Goal: Find specific page/section: Find specific page/section

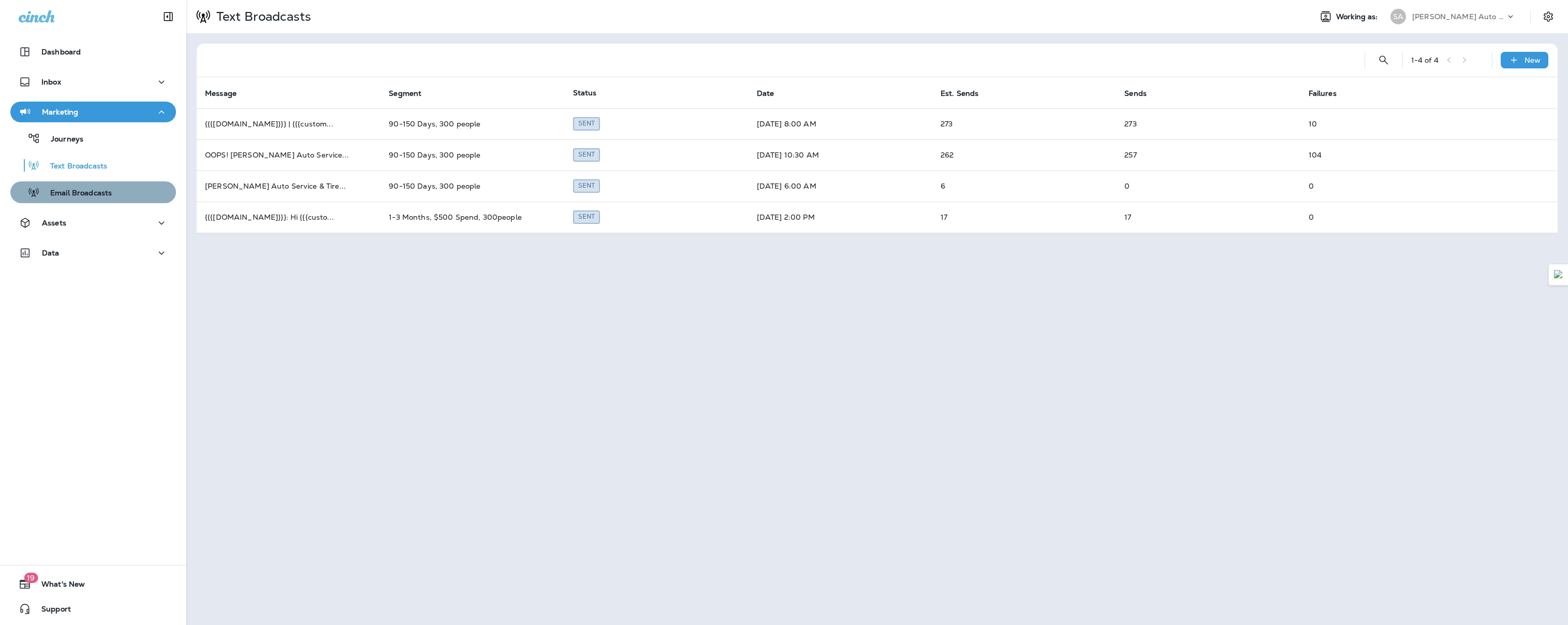
click at [95, 188] on p "Email Broadcasts" at bounding box center [76, 193] width 72 height 9
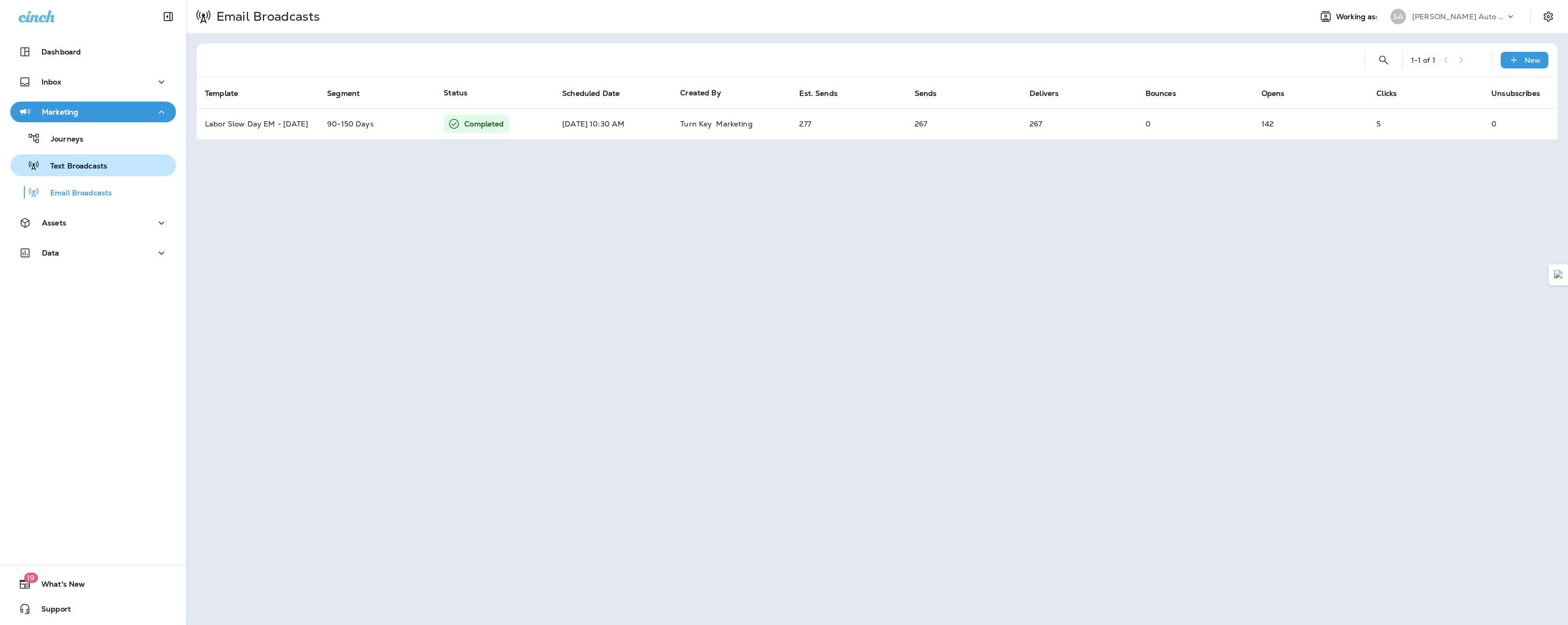
click at [90, 167] on p "Text Broadcasts" at bounding box center [73, 166] width 67 height 9
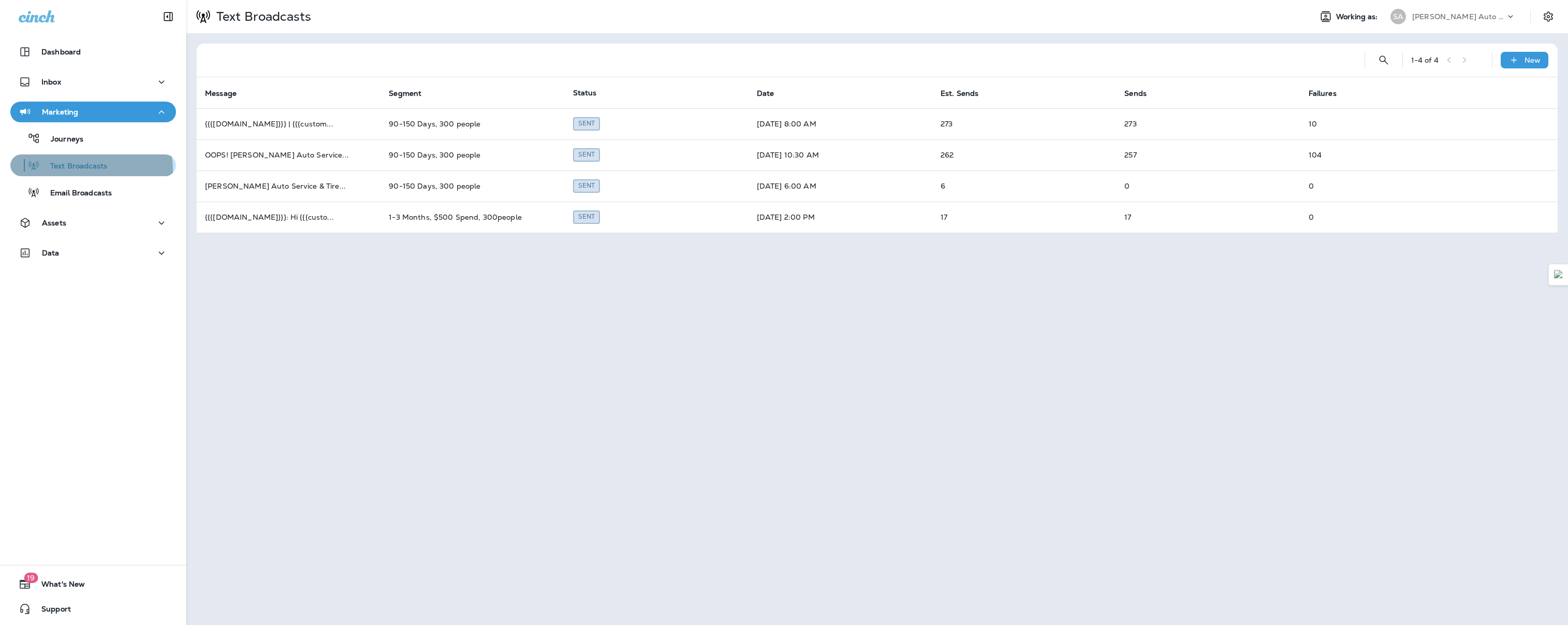
click at [82, 169] on p "Text Broadcasts" at bounding box center [73, 166] width 67 height 9
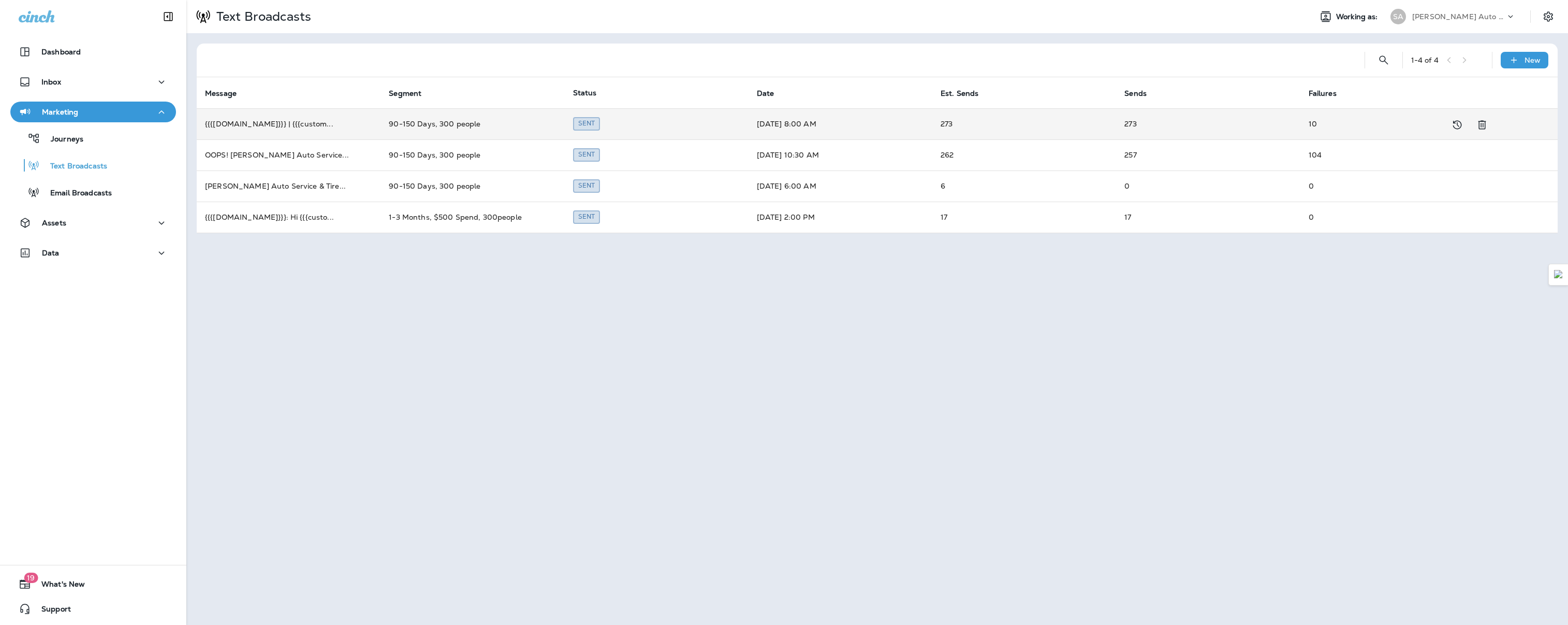
click at [273, 125] on td "{{{[DOMAIN_NAME]}}} | {{{custom ..." at bounding box center [289, 124] width 184 height 31
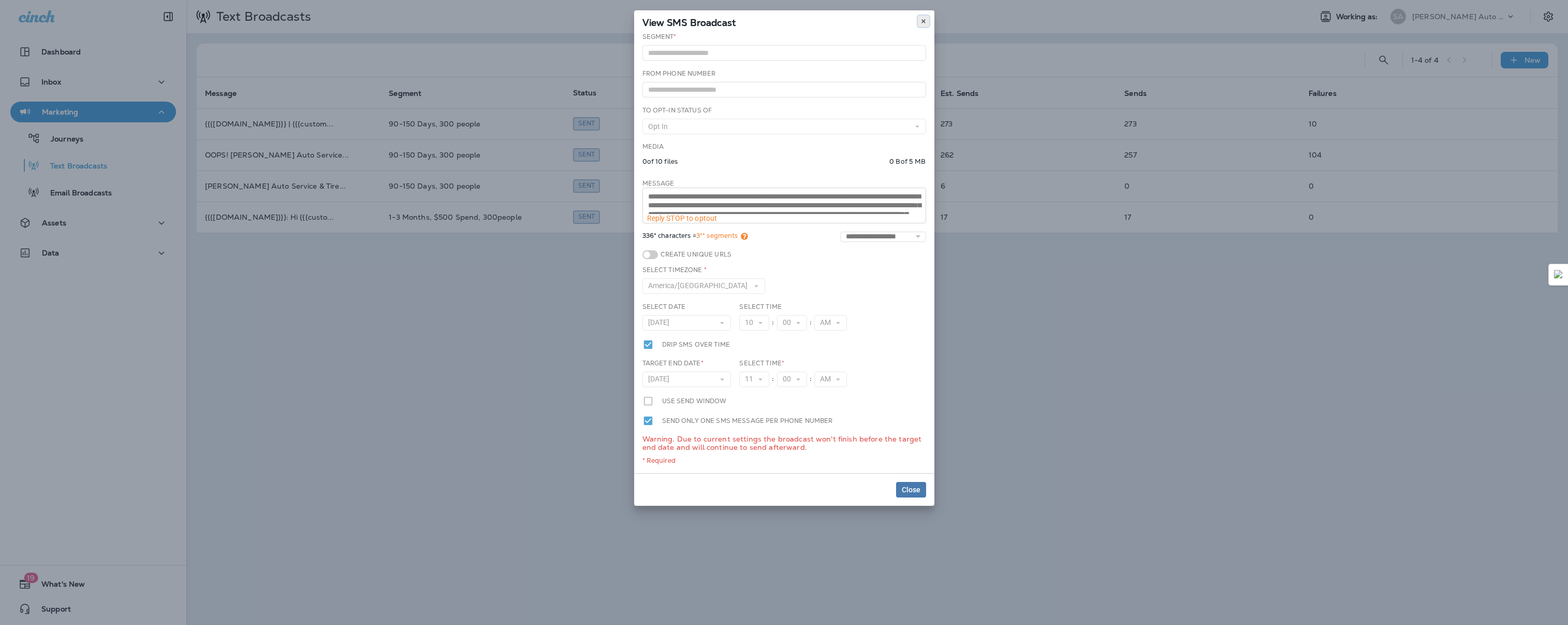
click at [926, 21] on icon at bounding box center [924, 21] width 6 height 6
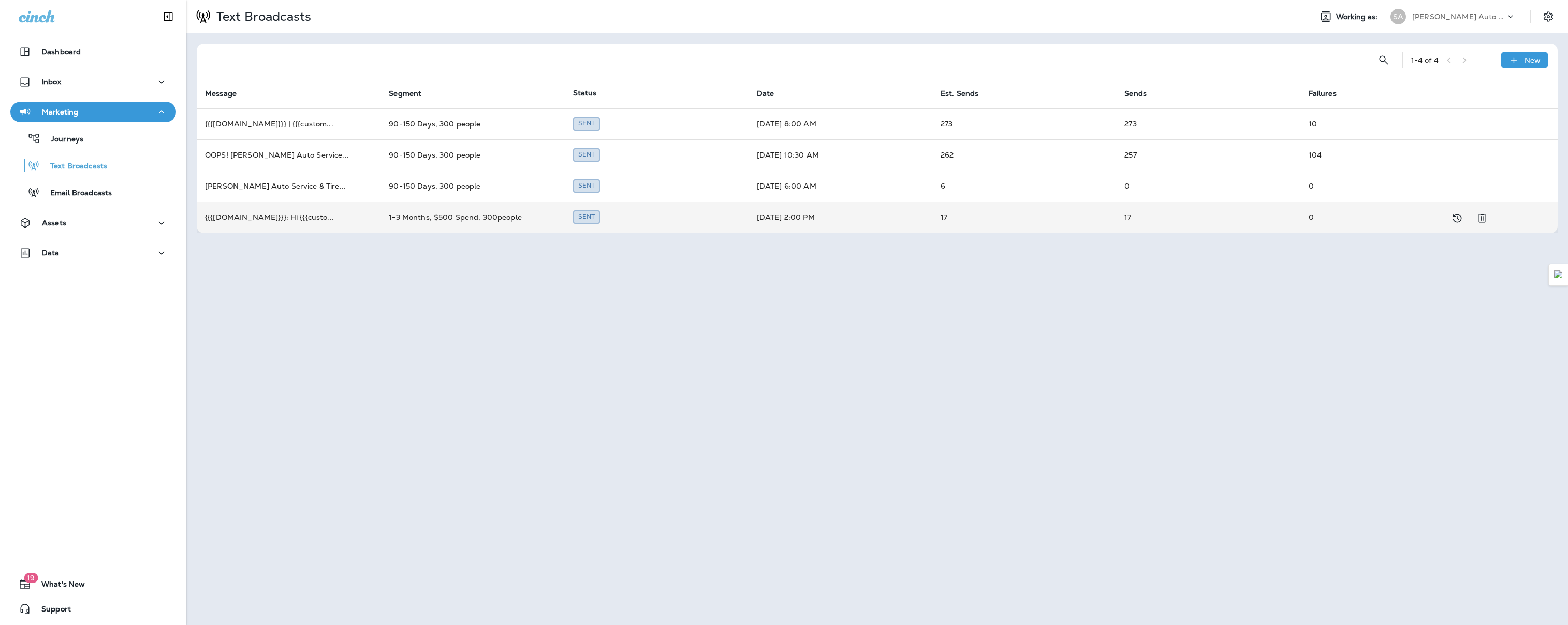
click at [319, 211] on td "{{{[DOMAIN_NAME]}}}: Hi {{{custo ..." at bounding box center [289, 217] width 184 height 31
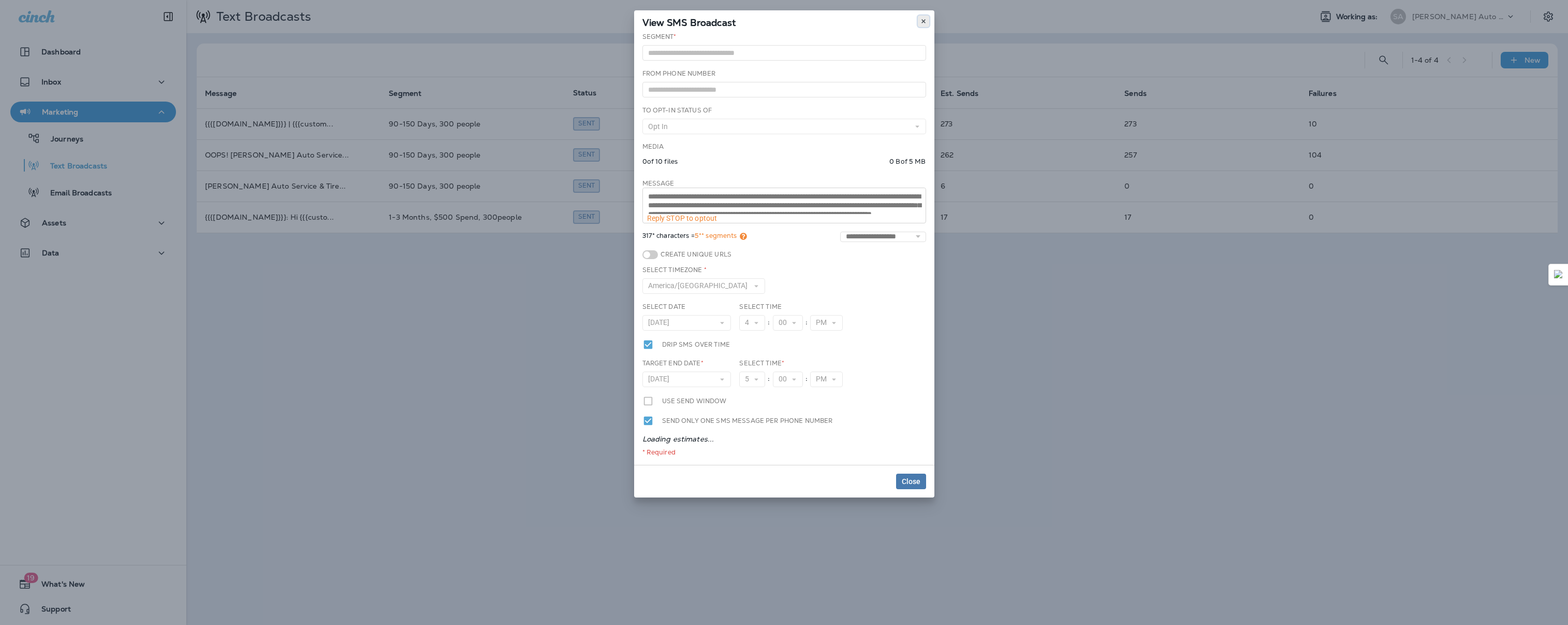
click at [921, 20] on icon at bounding box center [924, 21] width 6 height 6
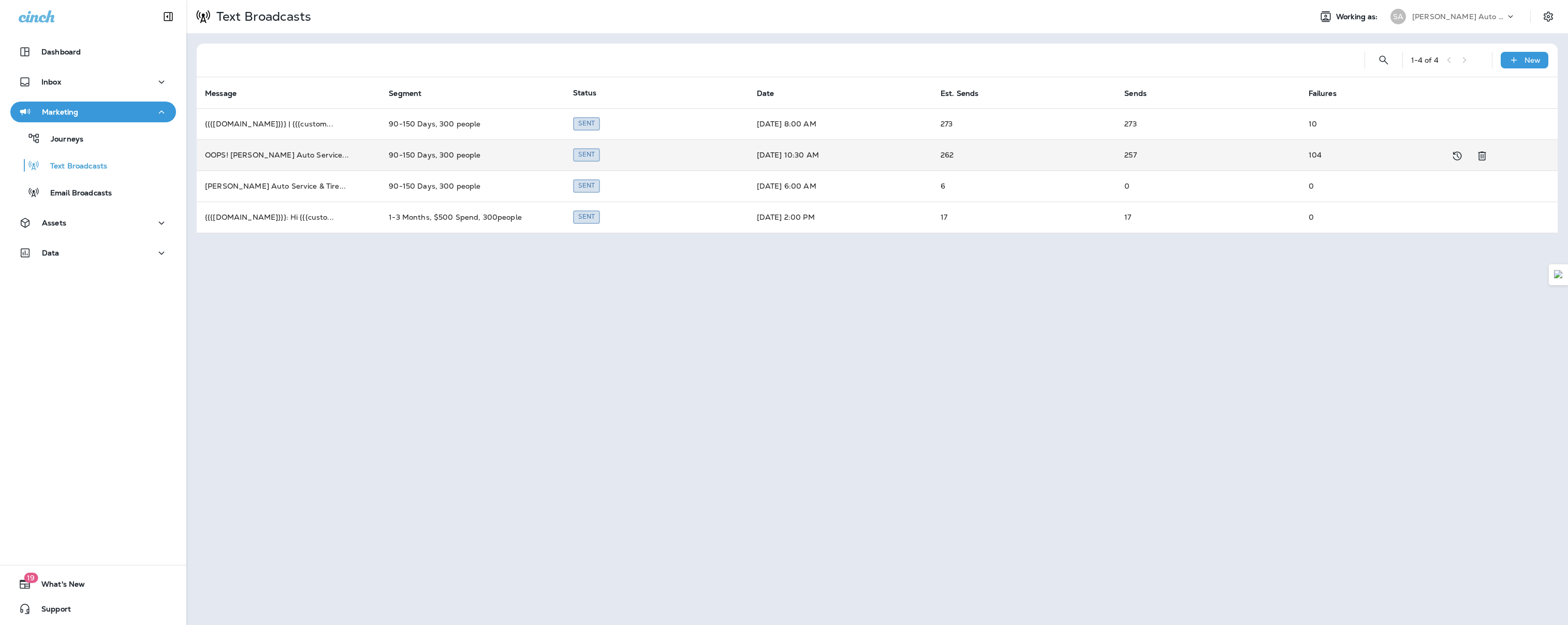
click at [286, 162] on td "OOPS! [PERSON_NAME] Auto Service ..." at bounding box center [289, 155] width 184 height 31
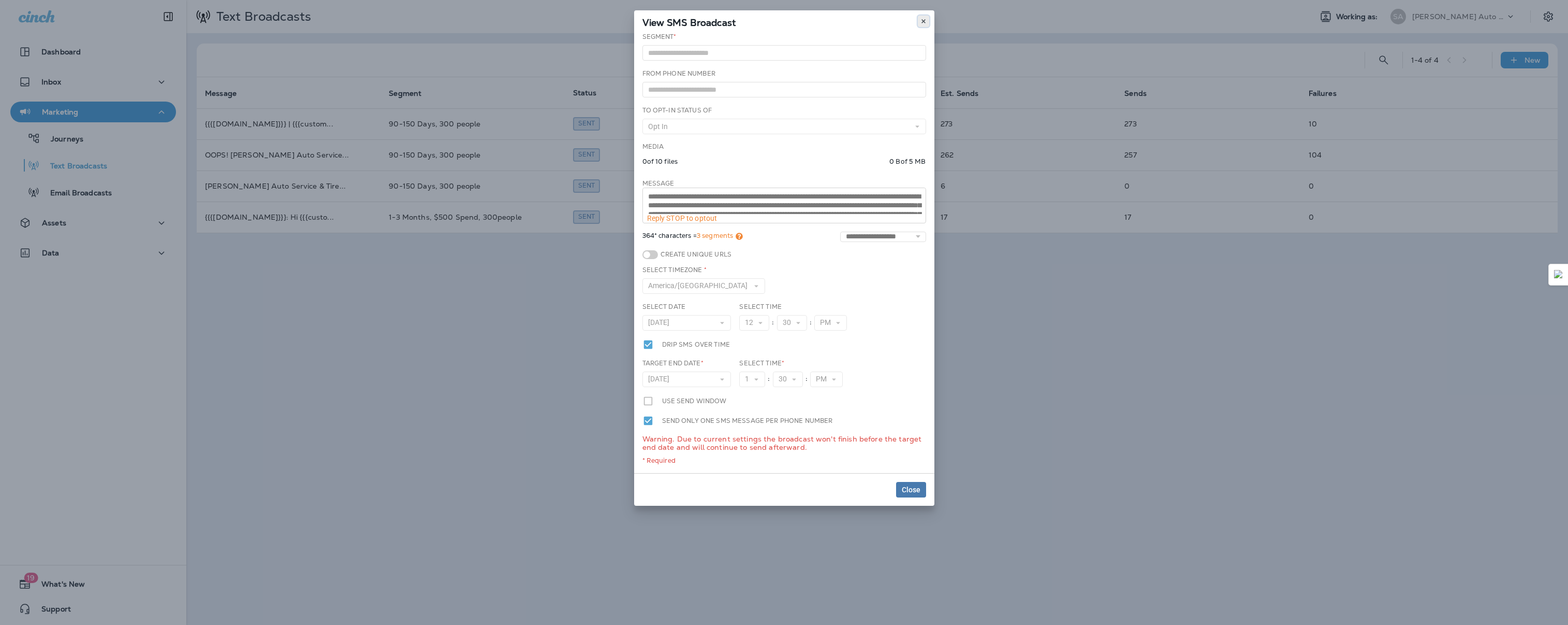
click at [929, 16] on button at bounding box center [923, 21] width 11 height 11
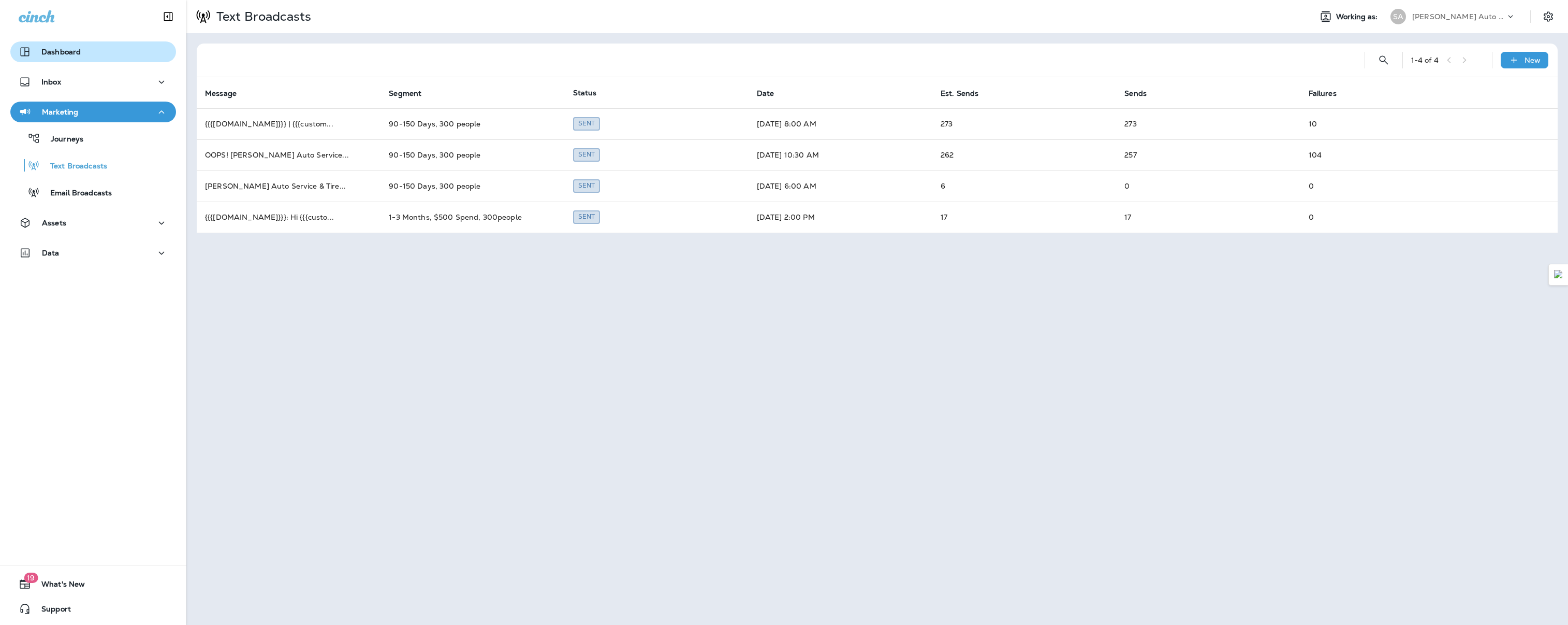
click at [71, 50] on p "Dashboard" at bounding box center [61, 52] width 40 height 9
